Goal: Task Accomplishment & Management: Manage account settings

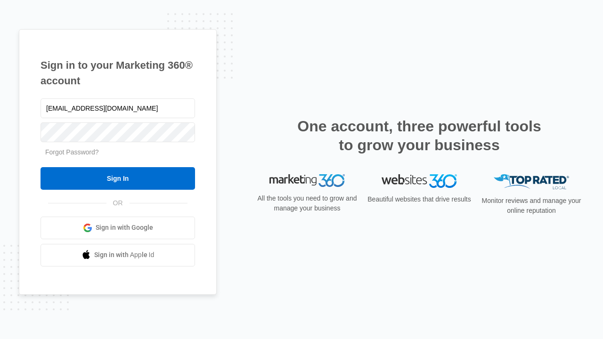
type input "dankie614@gmail.com"
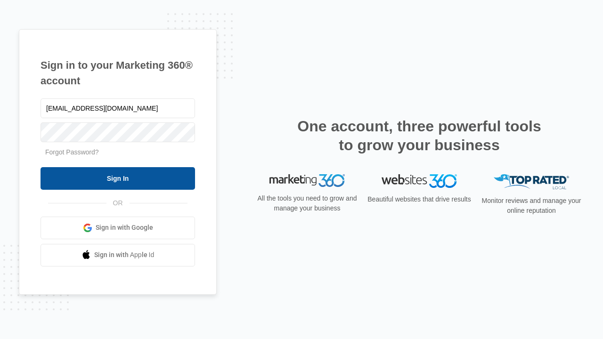
click at [118, 178] on input "Sign In" at bounding box center [118, 178] width 155 height 23
